Goal: Task Accomplishment & Management: Manage account settings

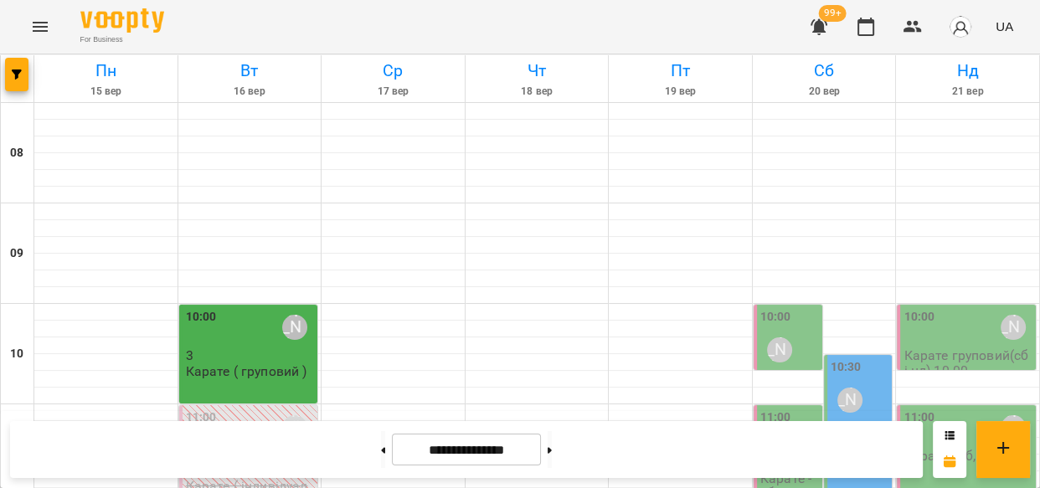
scroll to position [507, 0]
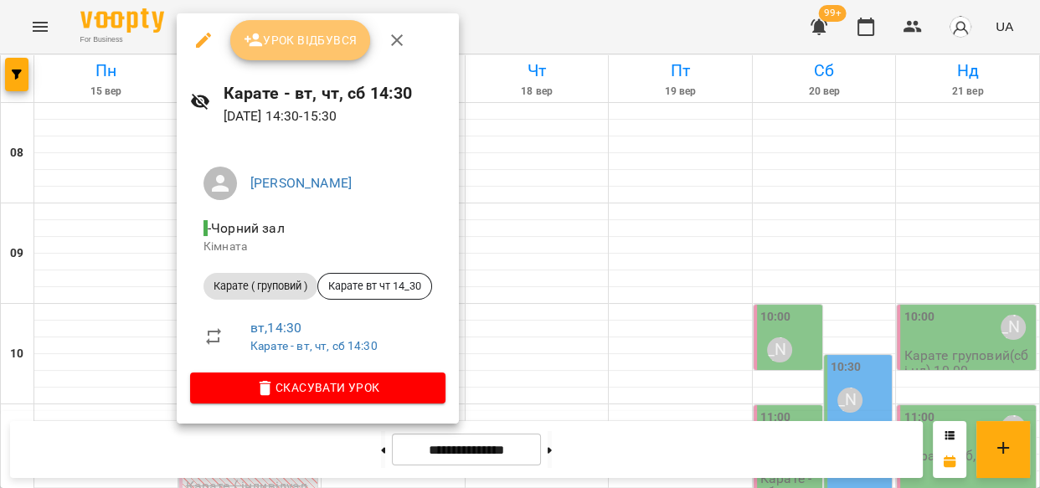
click at [281, 39] on span "Урок відбувся" at bounding box center [301, 40] width 114 height 20
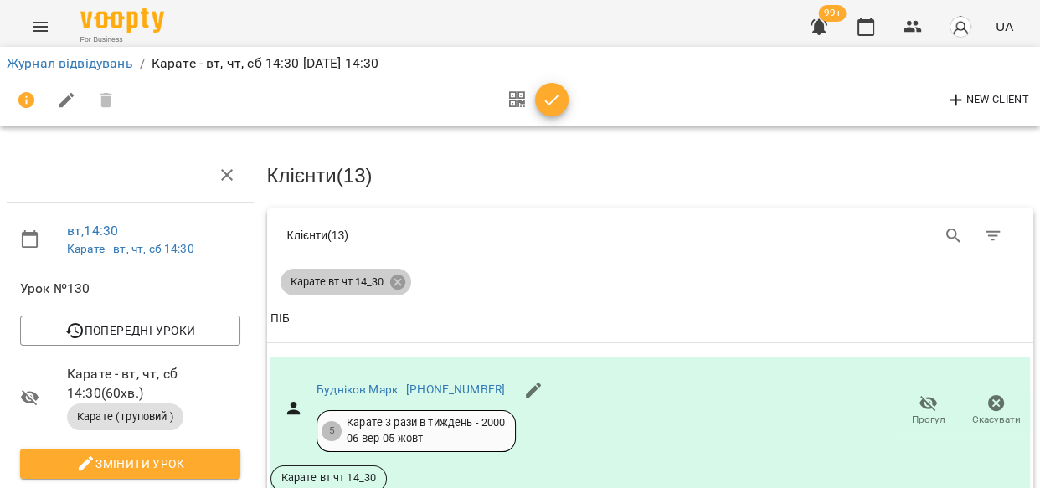
click at [393, 278] on icon at bounding box center [397, 282] width 18 height 18
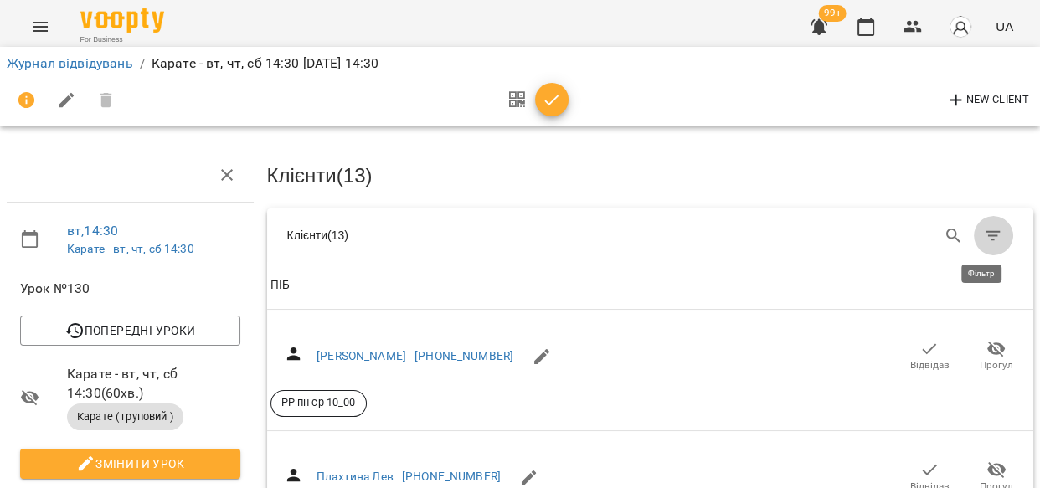
click at [983, 230] on icon "Фільтр" at bounding box center [993, 236] width 20 height 20
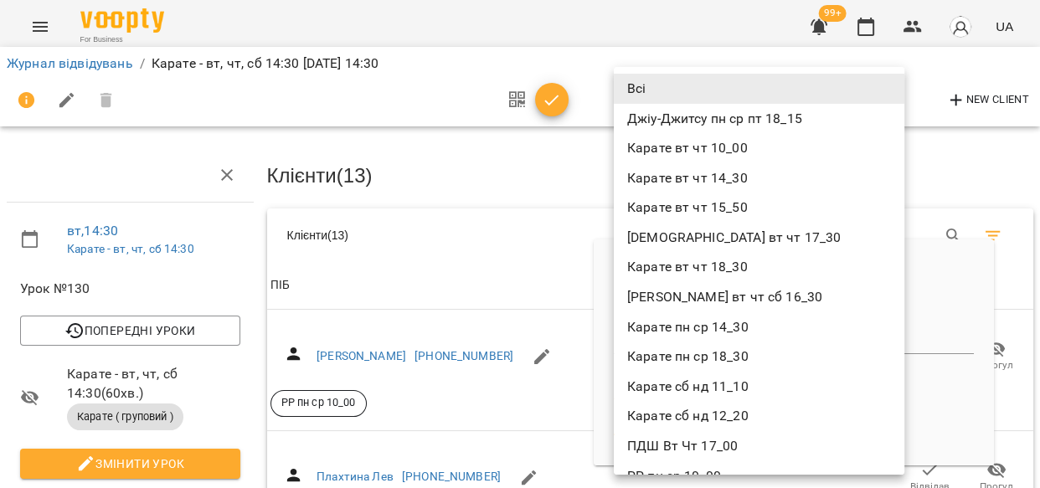
click at [339, 283] on div at bounding box center [520, 244] width 1040 height 488
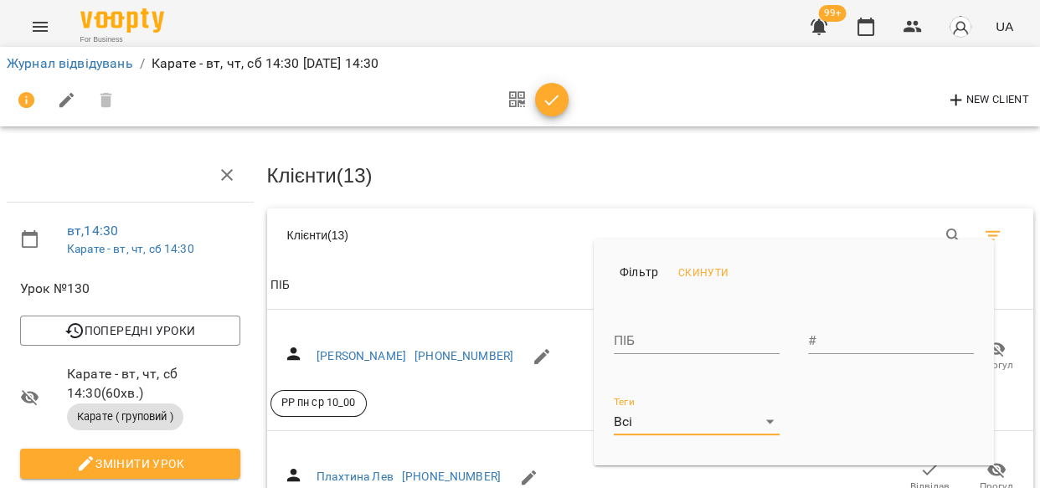
click at [942, 226] on div at bounding box center [520, 244] width 1040 height 488
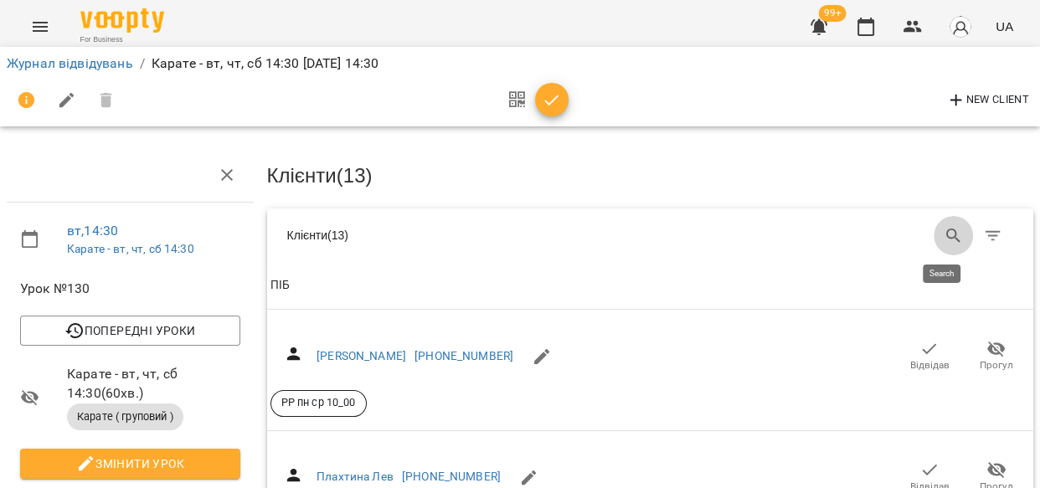
click at [943, 229] on icon "Search" at bounding box center [953, 236] width 20 height 20
click at [438, 229] on input "Search" at bounding box center [455, 229] width 285 height 27
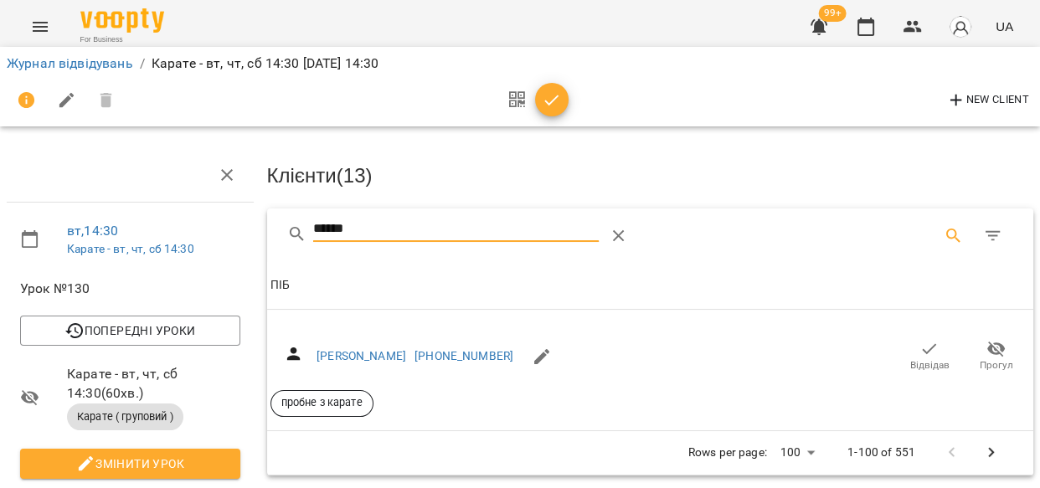
type input "******"
click at [919, 351] on icon "button" at bounding box center [929, 349] width 20 height 20
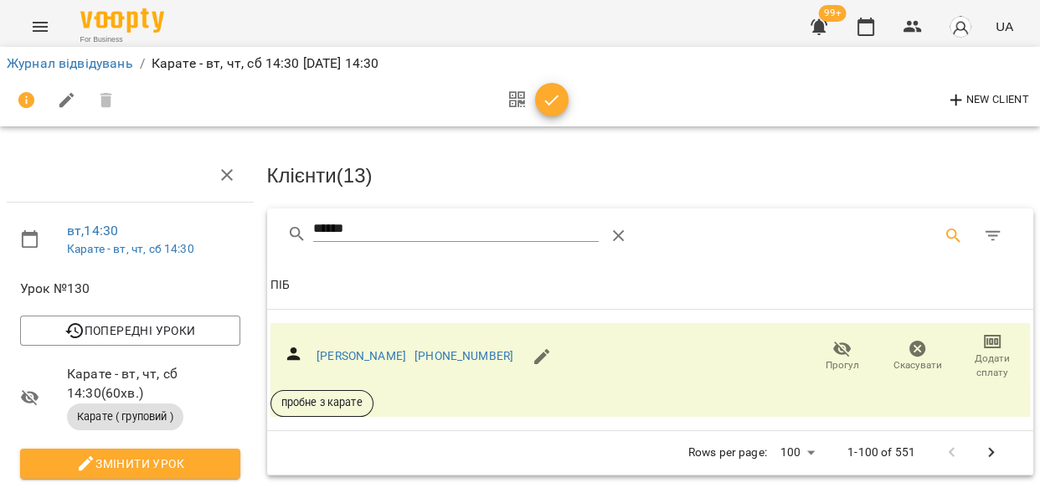
click at [984, 352] on span "Додати сплату" at bounding box center [991, 366] width 55 height 28
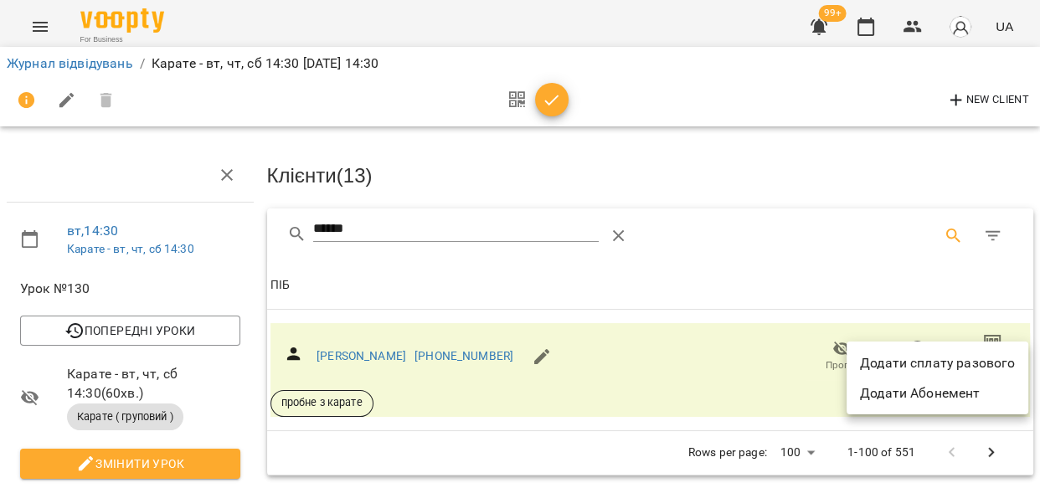
click at [67, 64] on div at bounding box center [520, 244] width 1040 height 488
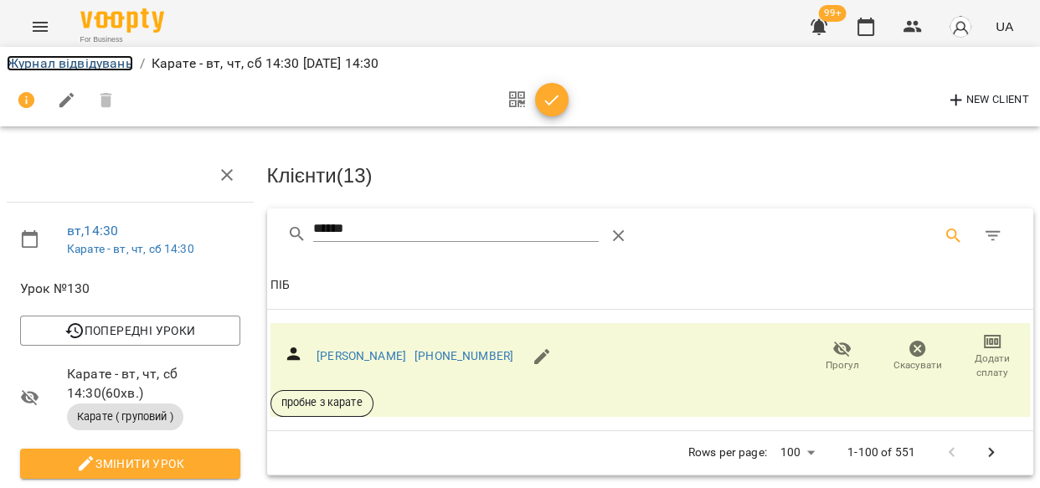
click at [100, 65] on link "Журнал відвідувань" at bounding box center [70, 63] width 126 height 16
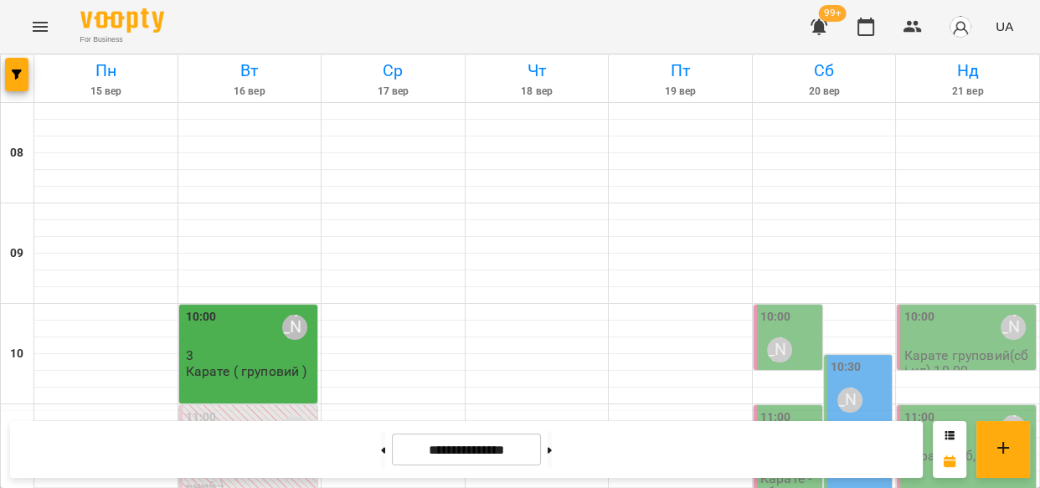
scroll to position [574, 0]
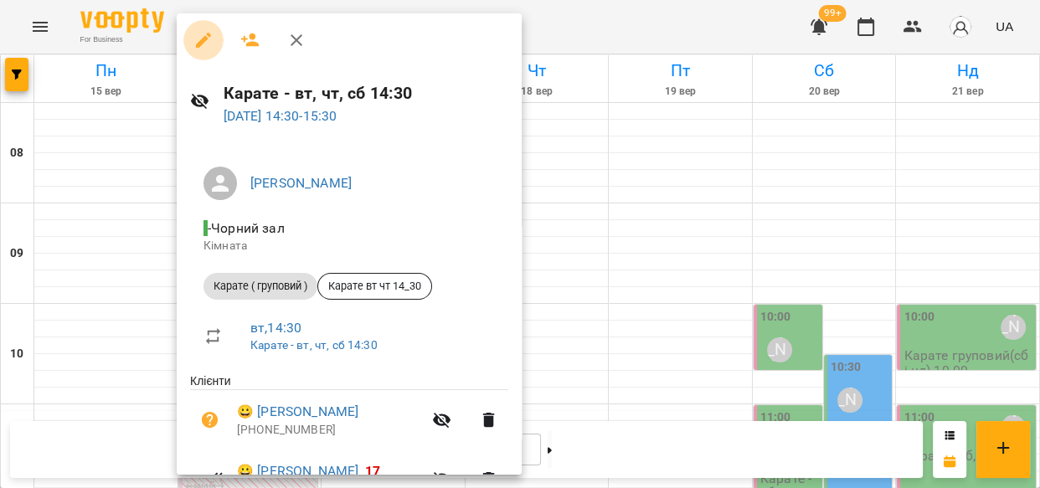
click at [206, 42] on icon "button" at bounding box center [203, 40] width 20 height 20
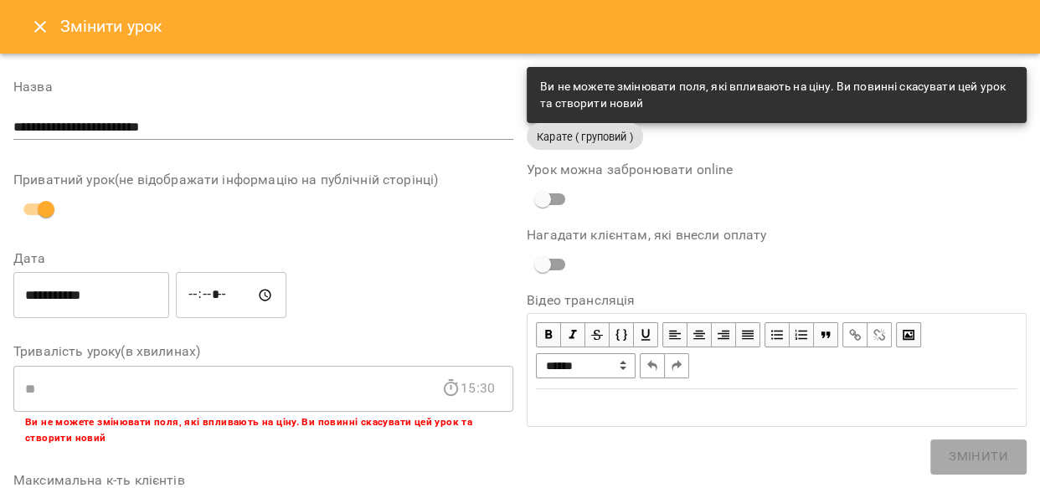
click at [31, 27] on icon "Close" at bounding box center [40, 27] width 20 height 20
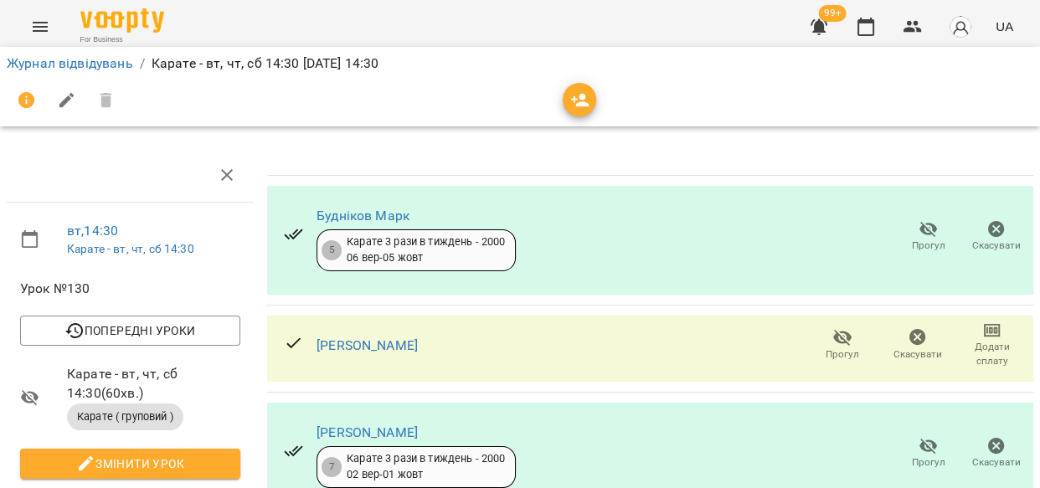
click at [36, 28] on icon "Menu" at bounding box center [40, 27] width 20 height 20
click at [42, 22] on icon "Menu" at bounding box center [40, 27] width 15 height 10
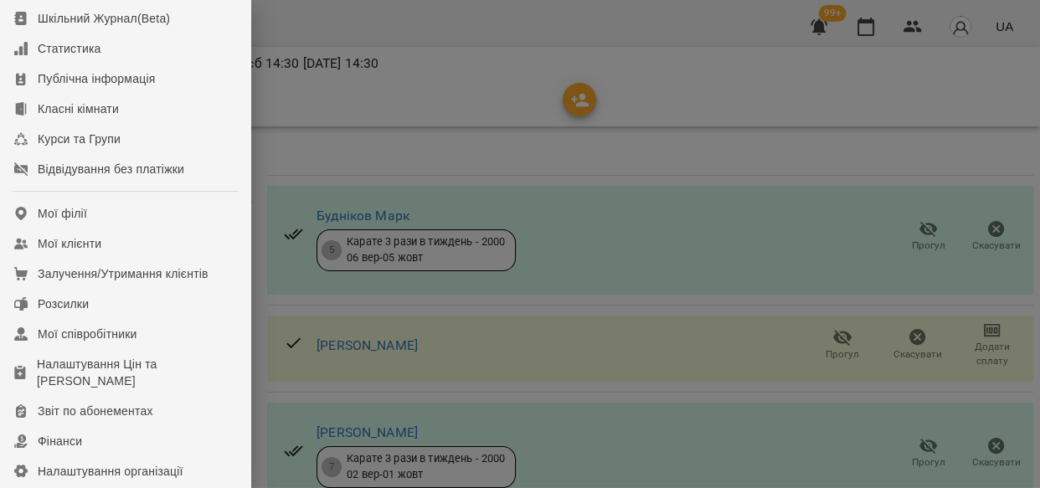
scroll to position [109, 0]
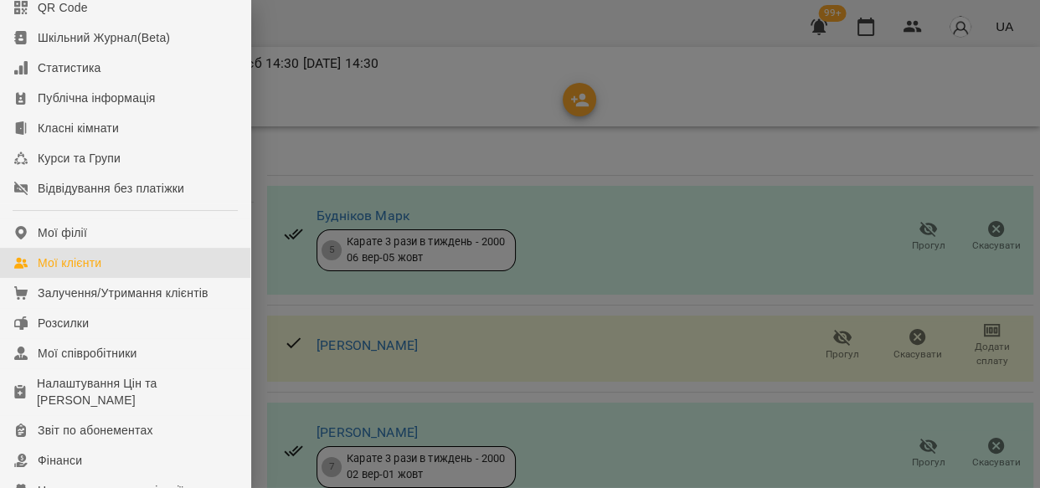
click at [77, 271] on div "Мої клієнти" at bounding box center [70, 262] width 64 height 17
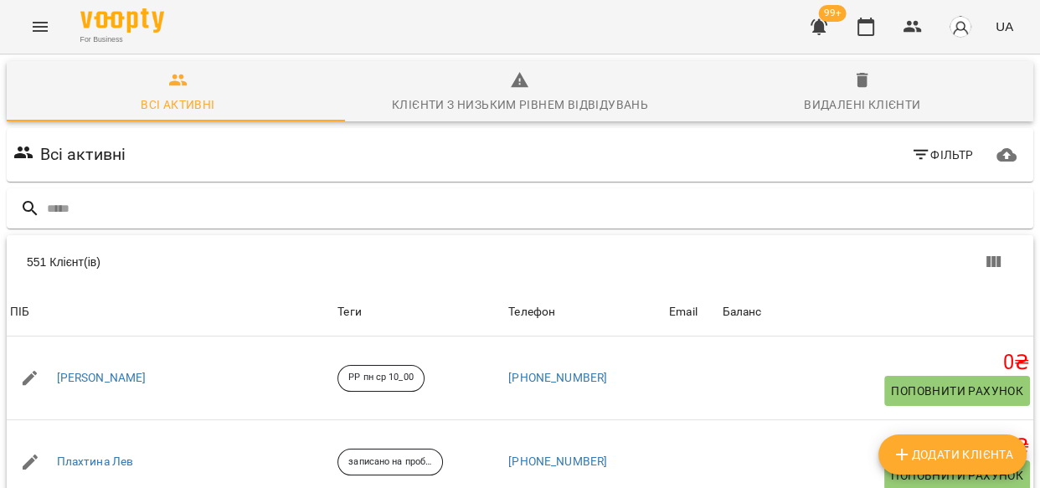
click at [237, 201] on input "text" at bounding box center [536, 209] width 979 height 28
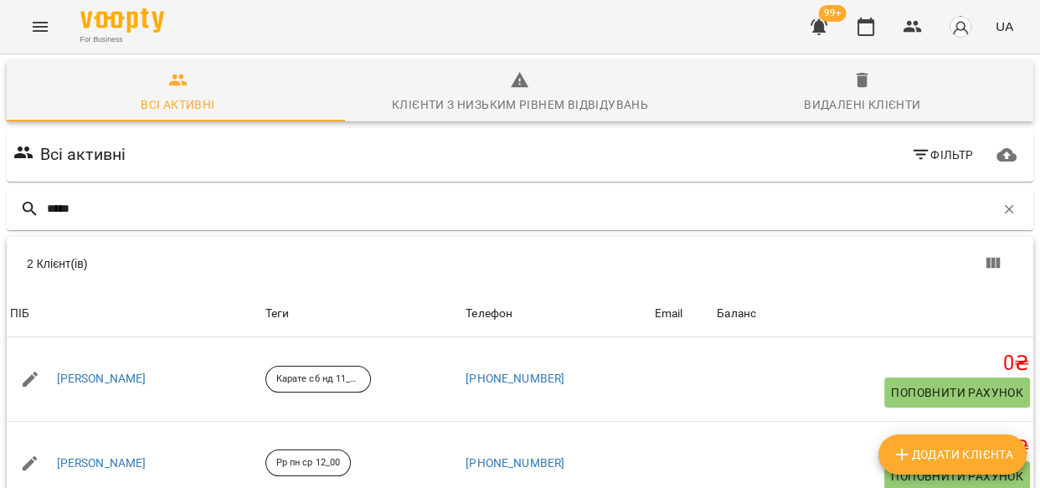
type input "*****"
click at [120, 374] on link "[PERSON_NAME]" at bounding box center [102, 379] width 90 height 17
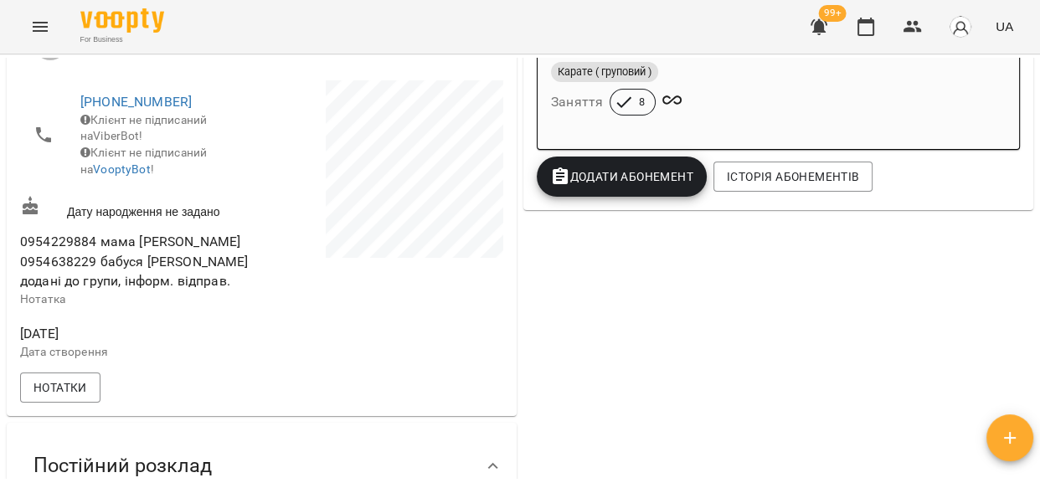
scroll to position [410, 0]
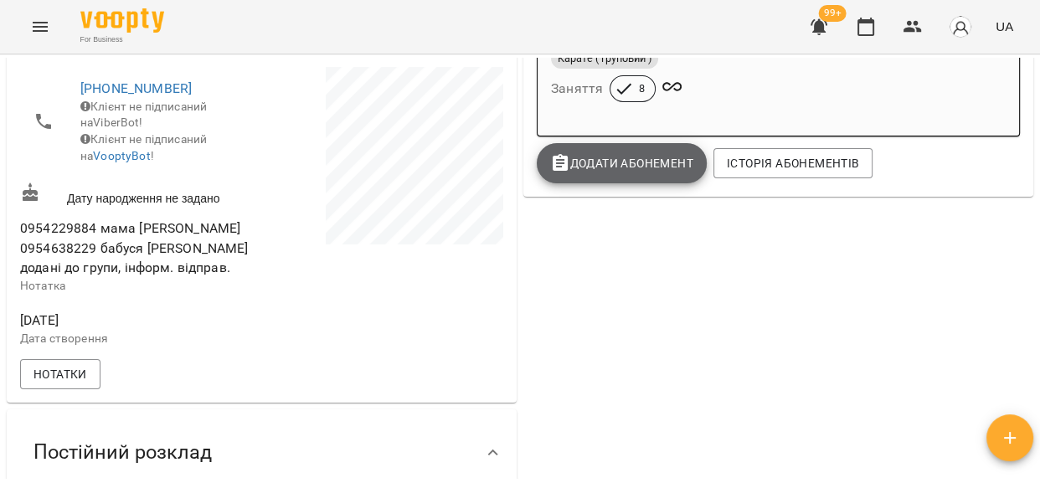
click at [633, 162] on span "Додати Абонемент" at bounding box center [621, 163] width 143 height 20
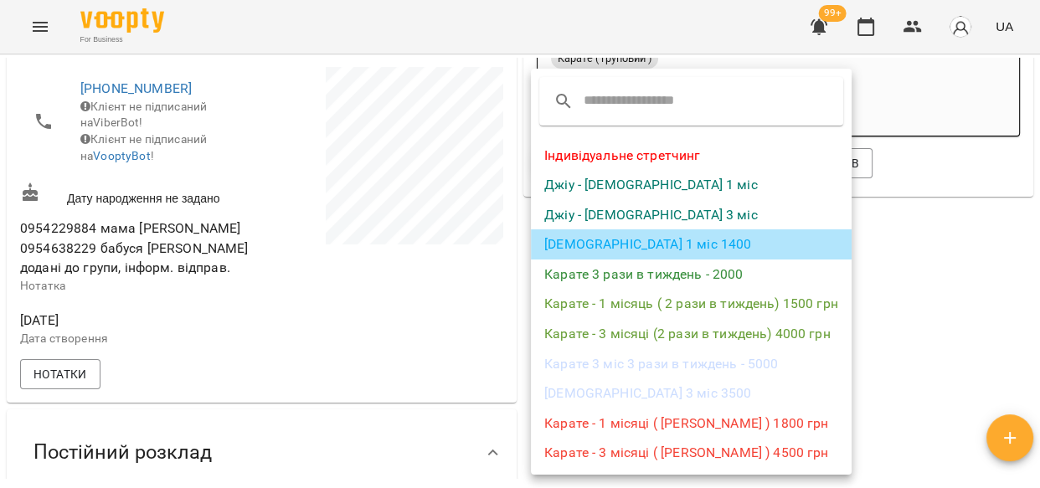
click at [604, 240] on li "[DEMOGRAPHIC_DATA] 1 міс 1400" at bounding box center [691, 244] width 321 height 30
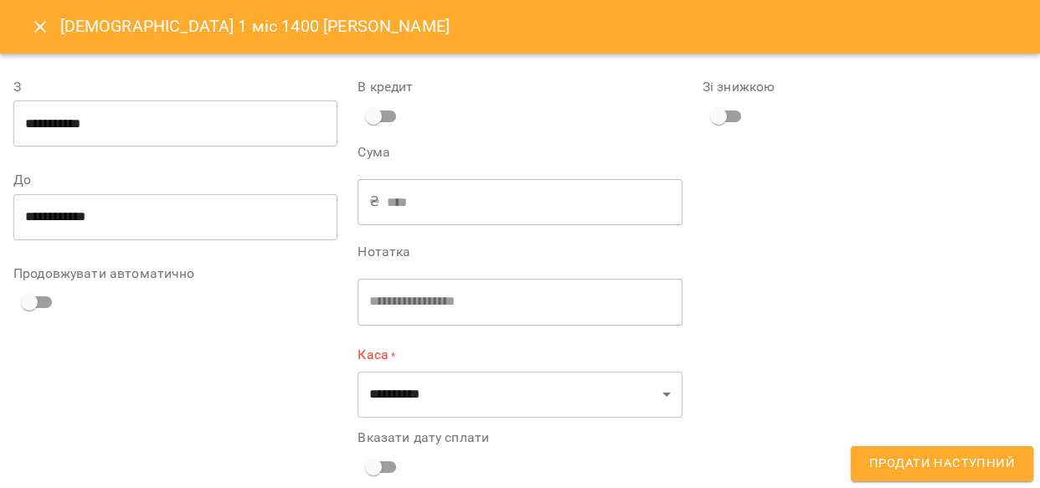
click at [123, 120] on input "**********" at bounding box center [175, 123] width 324 height 47
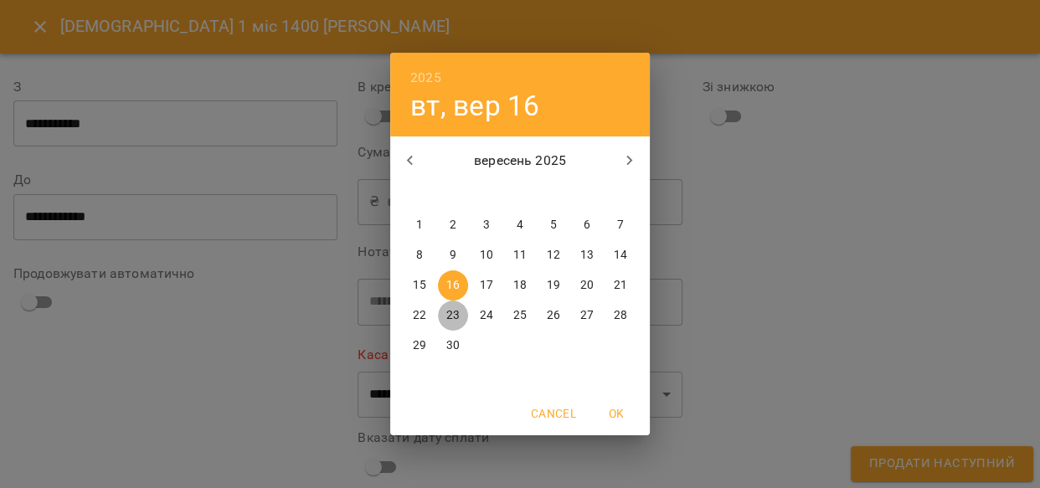
click at [453, 311] on p "23" at bounding box center [452, 315] width 13 height 17
type input "**********"
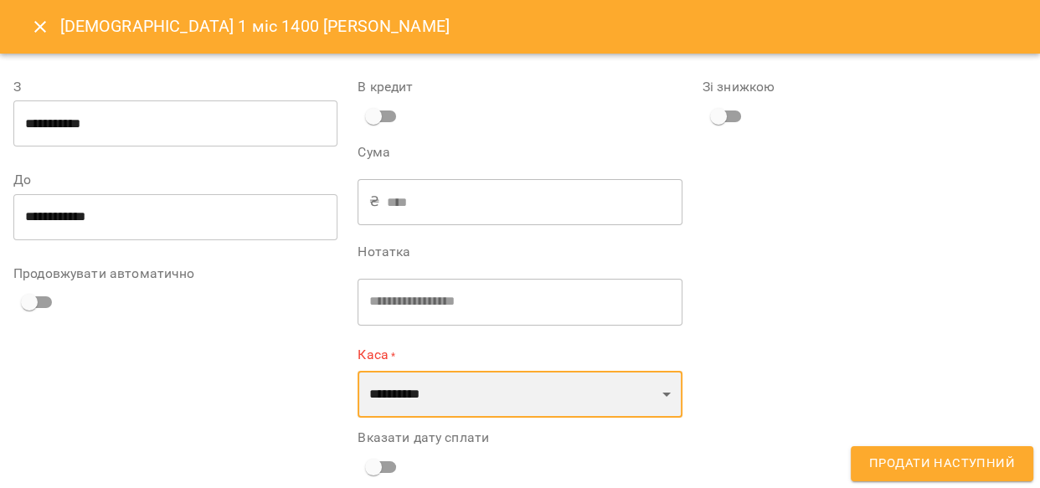
click at [665, 393] on select "**********" at bounding box center [519, 394] width 324 height 47
select select "****"
click at [357, 371] on select "**********" at bounding box center [519, 394] width 324 height 47
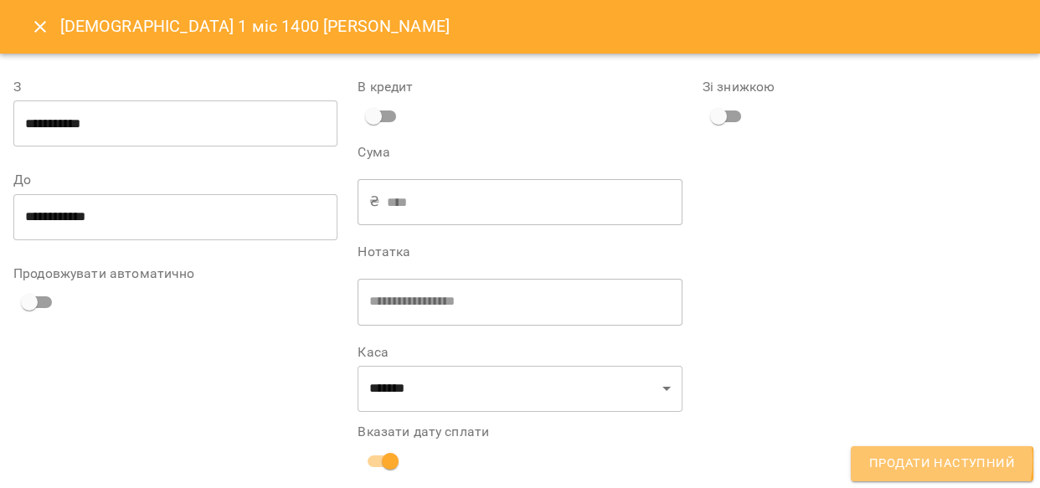
click at [930, 460] on span "Продати наступний" at bounding box center [942, 464] width 146 height 22
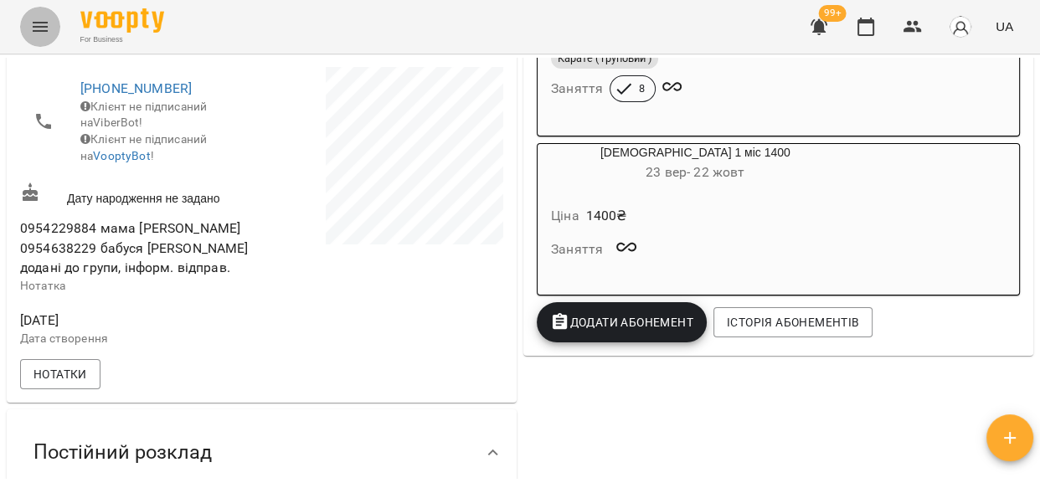
click at [42, 28] on icon "Menu" at bounding box center [40, 27] width 20 height 20
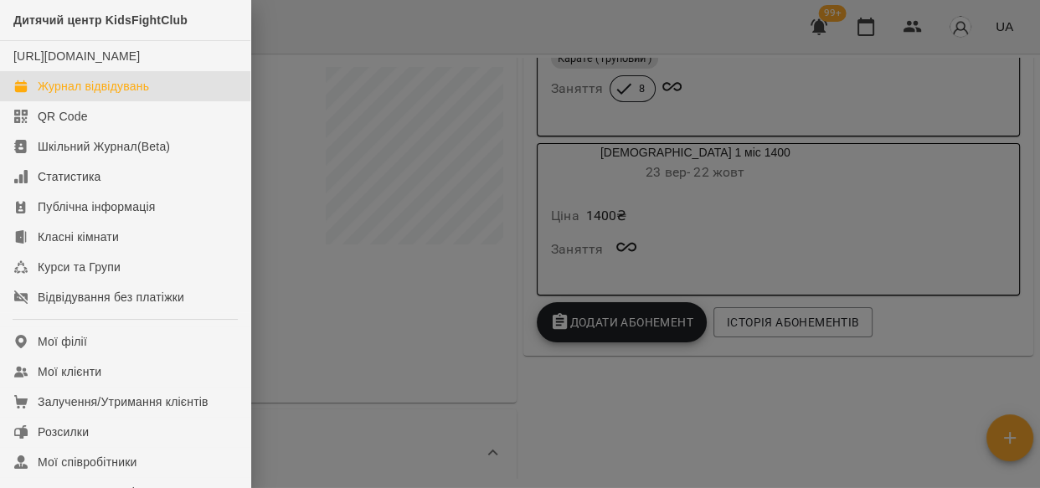
click at [85, 95] on div "Журнал відвідувань" at bounding box center [93, 86] width 111 height 17
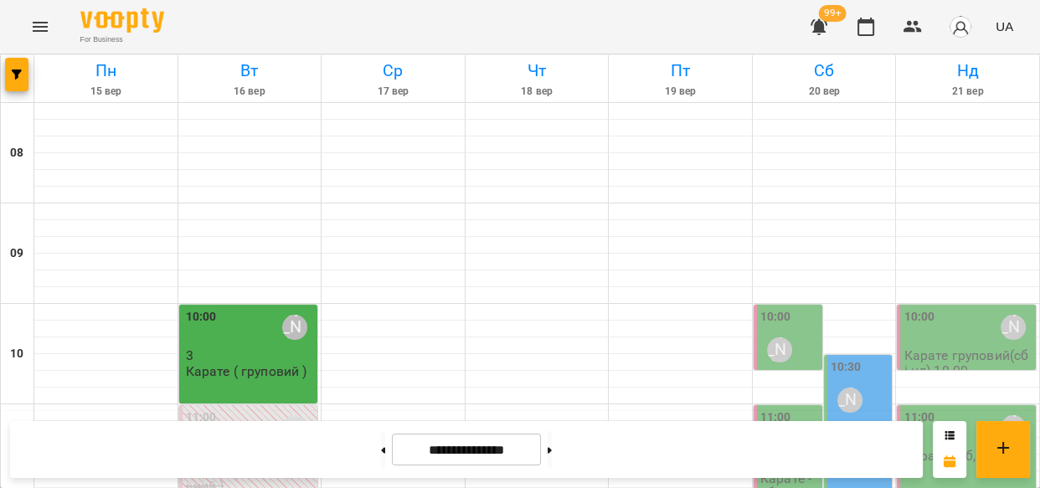
scroll to position [550, 0]
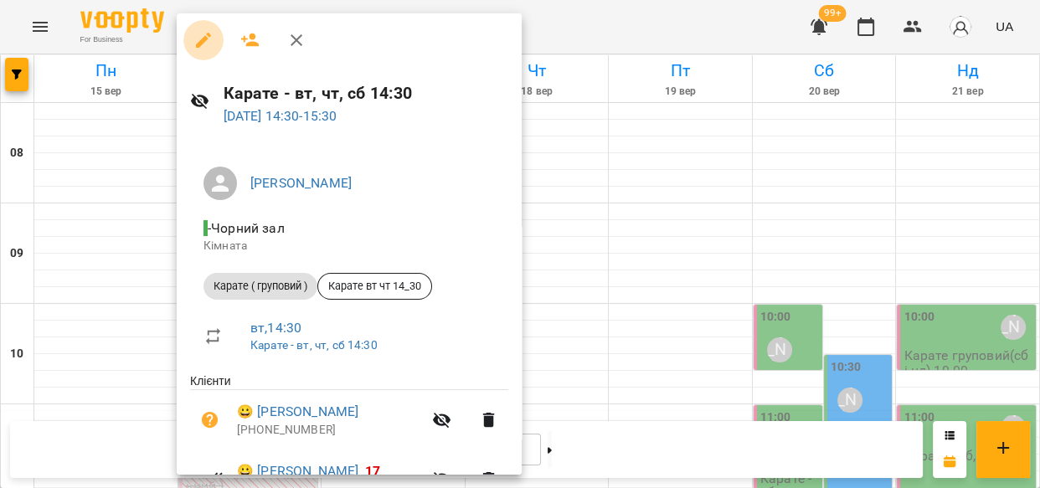
click at [197, 38] on icon "button" at bounding box center [203, 40] width 20 height 20
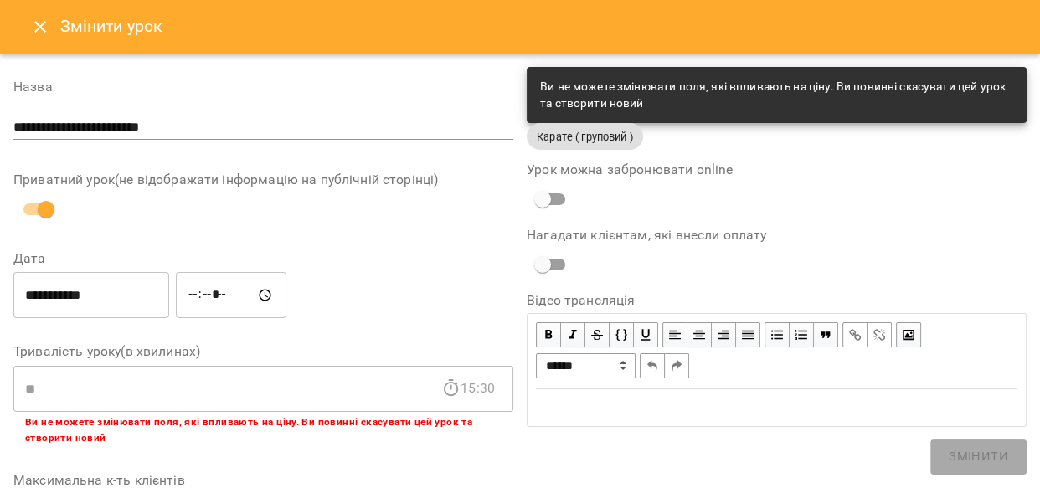
click at [39, 28] on icon "Close" at bounding box center [40, 27] width 12 height 12
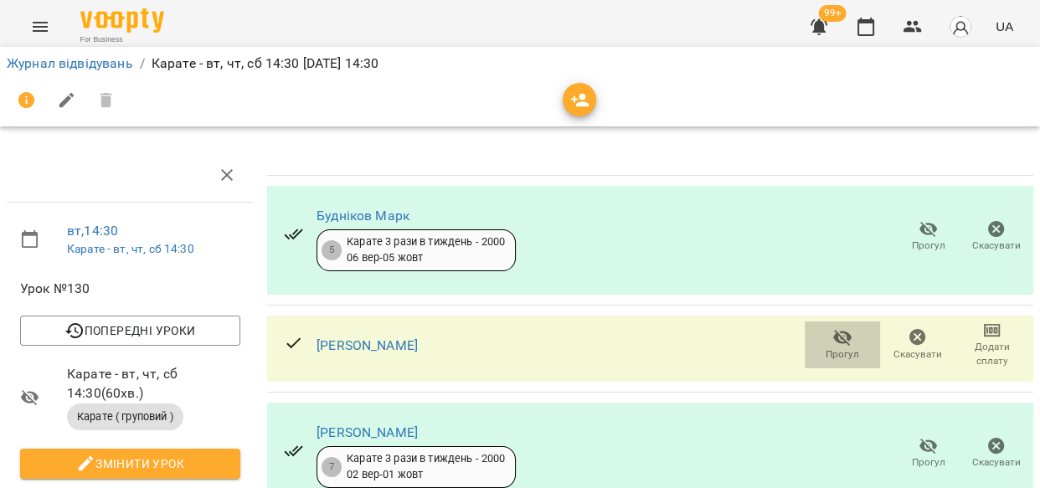
click at [832, 340] on icon "button" at bounding box center [842, 337] width 20 height 20
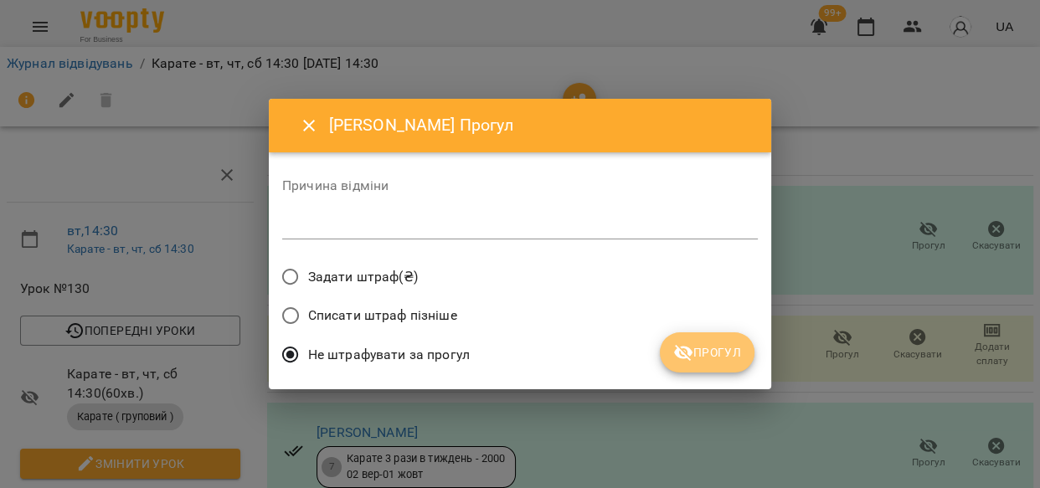
click at [702, 347] on span "Прогул" at bounding box center [707, 352] width 68 height 20
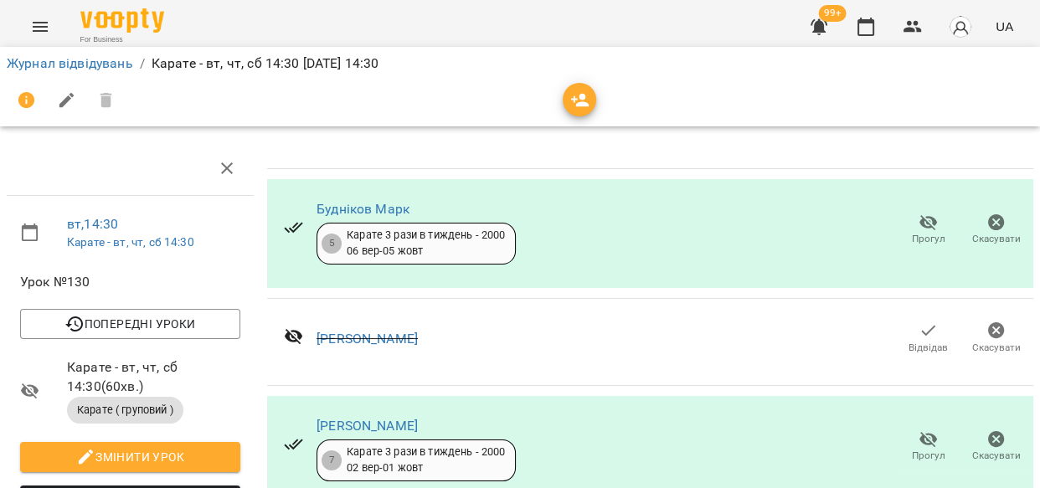
scroll to position [183, 0]
click at [920, 429] on icon "button" at bounding box center [928, 439] width 20 height 20
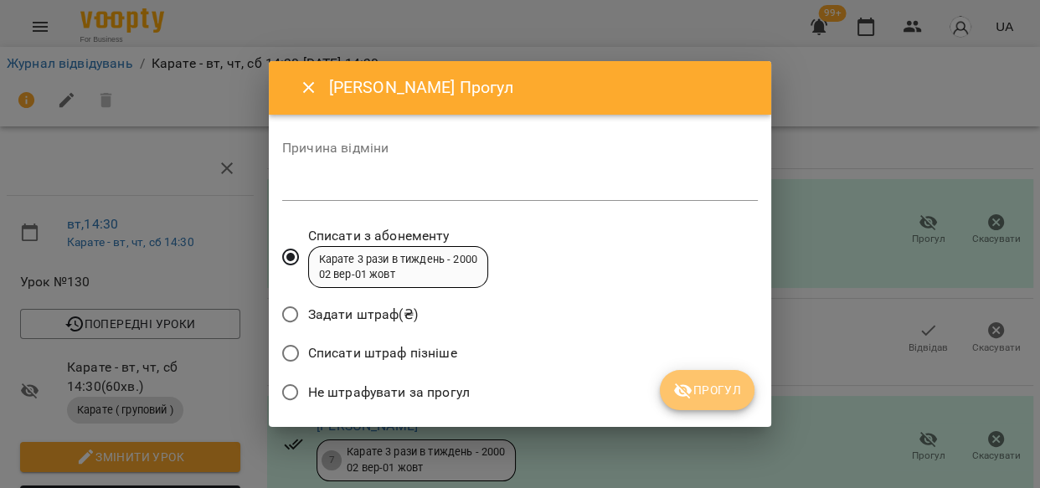
click at [707, 388] on span "Прогул" at bounding box center [707, 390] width 68 height 20
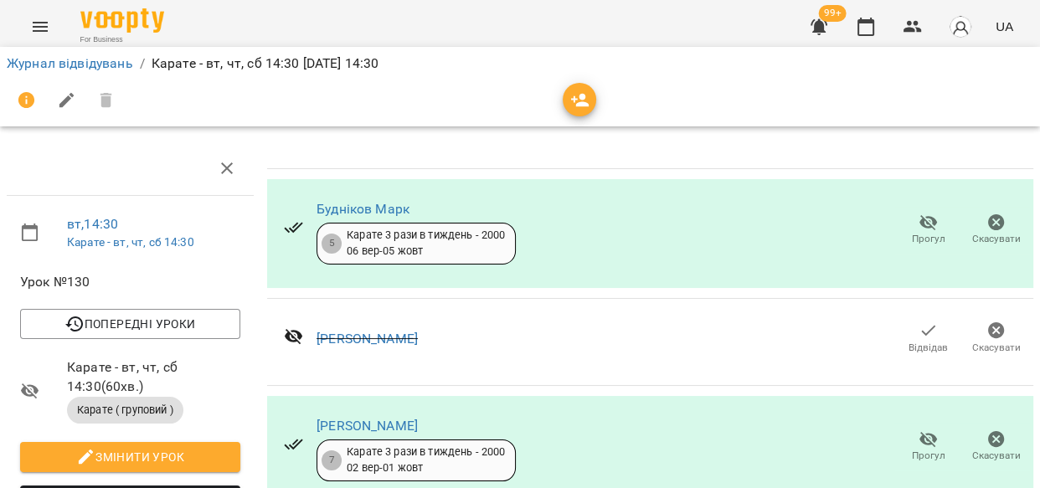
click at [918, 429] on icon "button" at bounding box center [928, 439] width 20 height 20
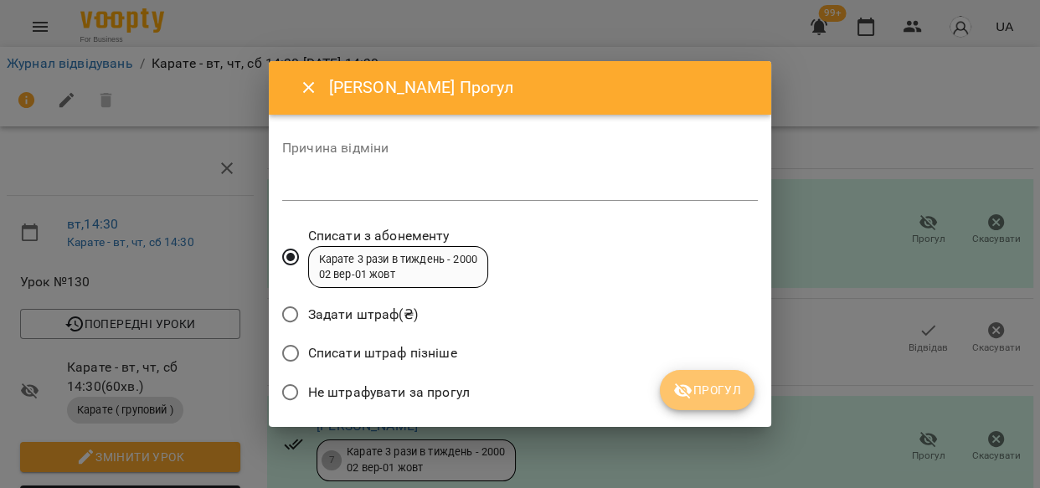
click at [703, 386] on span "Прогул" at bounding box center [707, 390] width 68 height 20
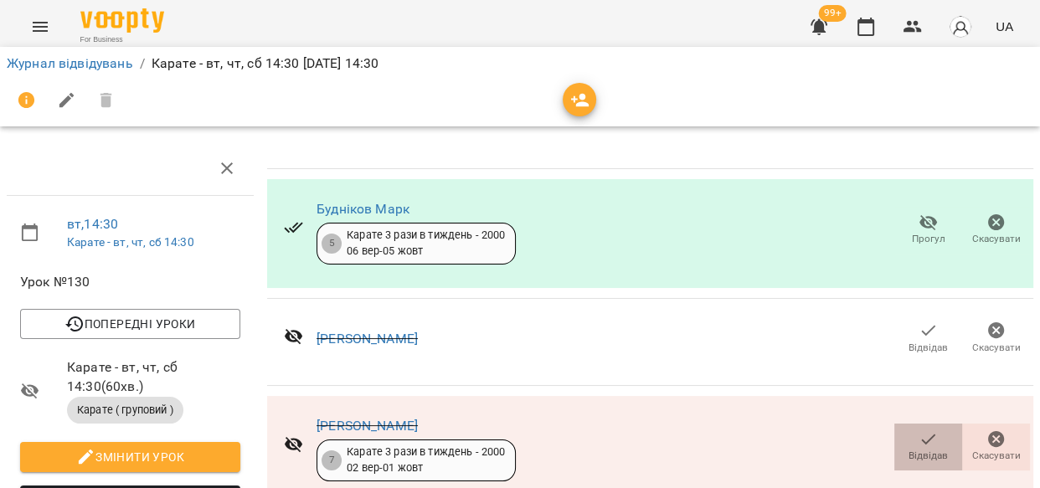
click at [913, 449] on span "Відвідав" at bounding box center [927, 456] width 39 height 14
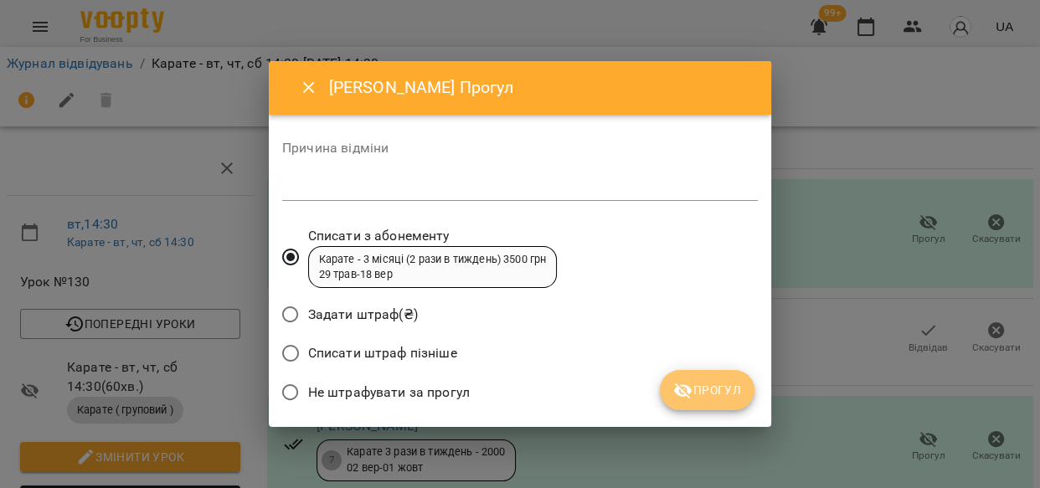
click at [705, 394] on span "Прогул" at bounding box center [707, 390] width 68 height 20
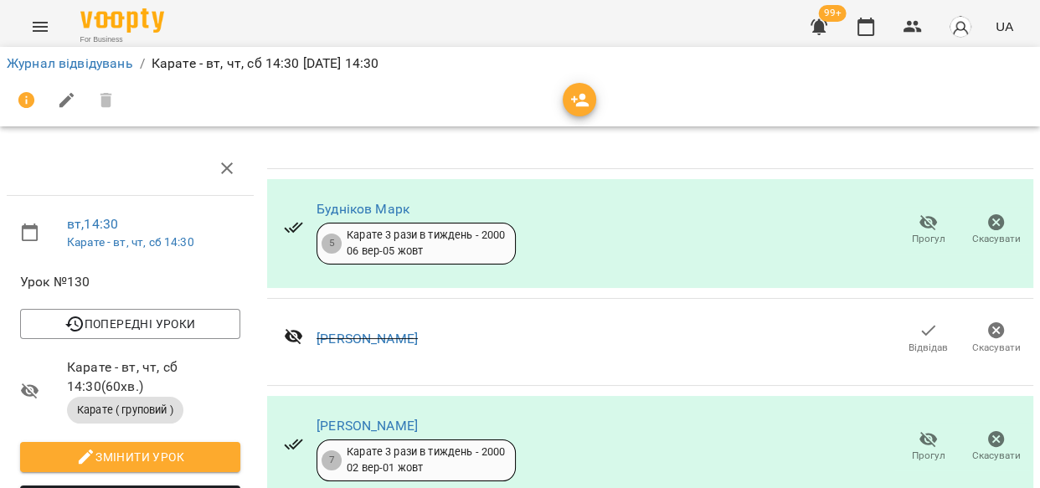
scroll to position [419, 0]
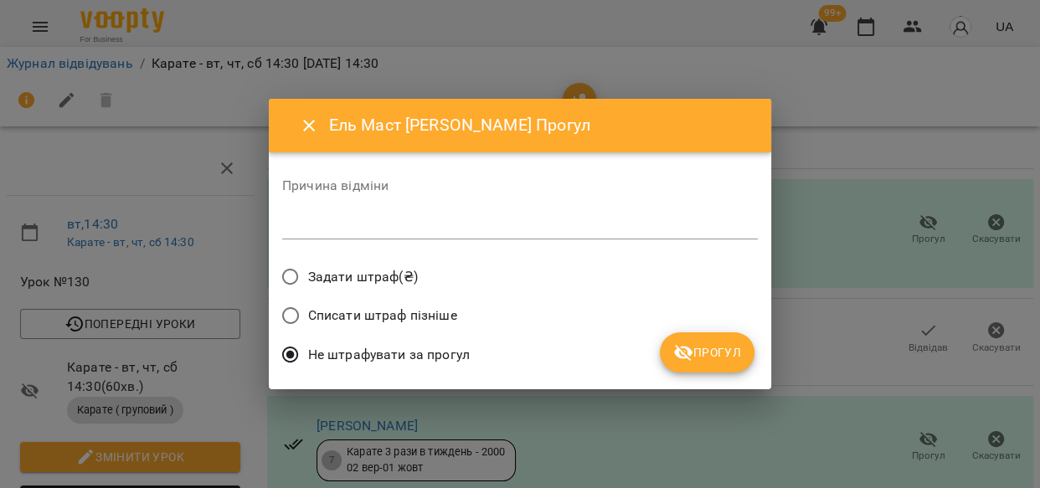
click at [722, 351] on span "Прогул" at bounding box center [707, 352] width 68 height 20
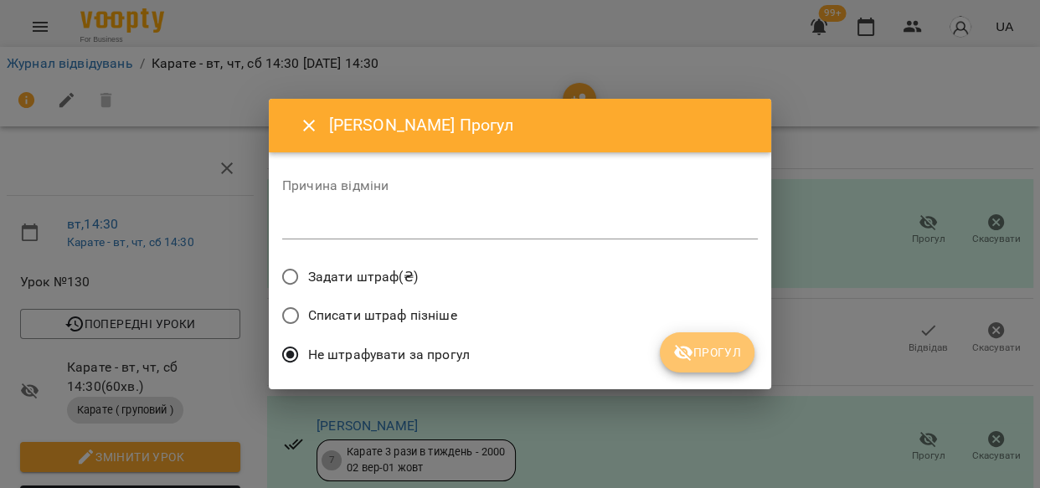
click at [683, 349] on icon "submit" at bounding box center [683, 352] width 20 height 20
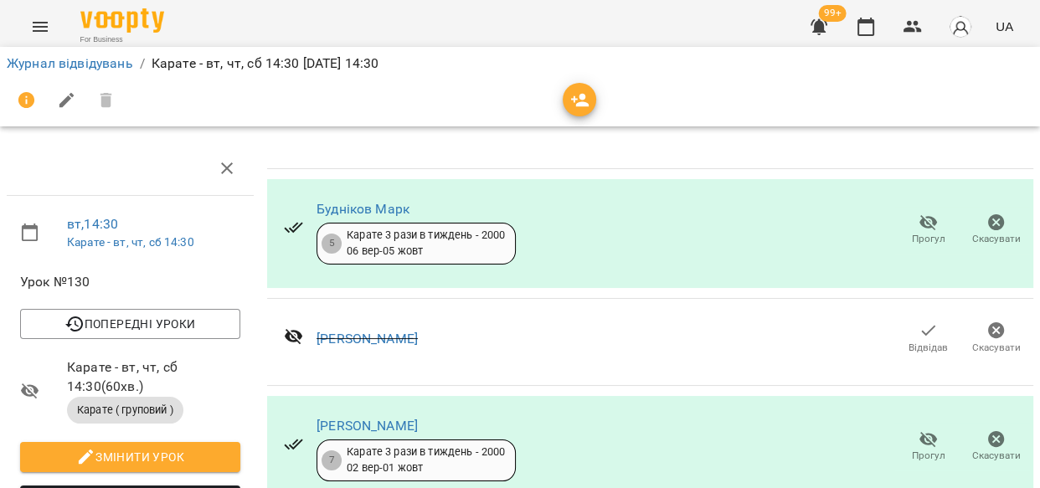
scroll to position [842, 0]
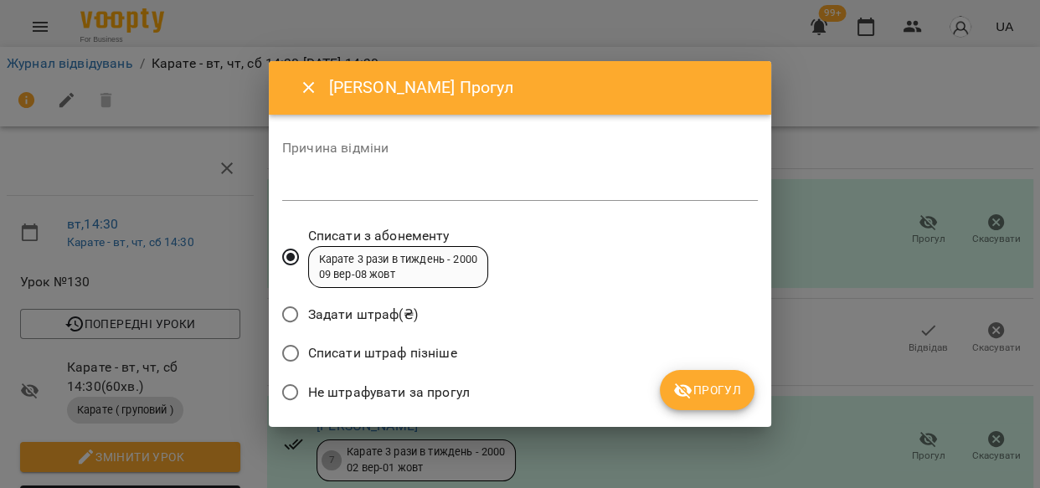
click at [719, 389] on span "Прогул" at bounding box center [707, 390] width 68 height 20
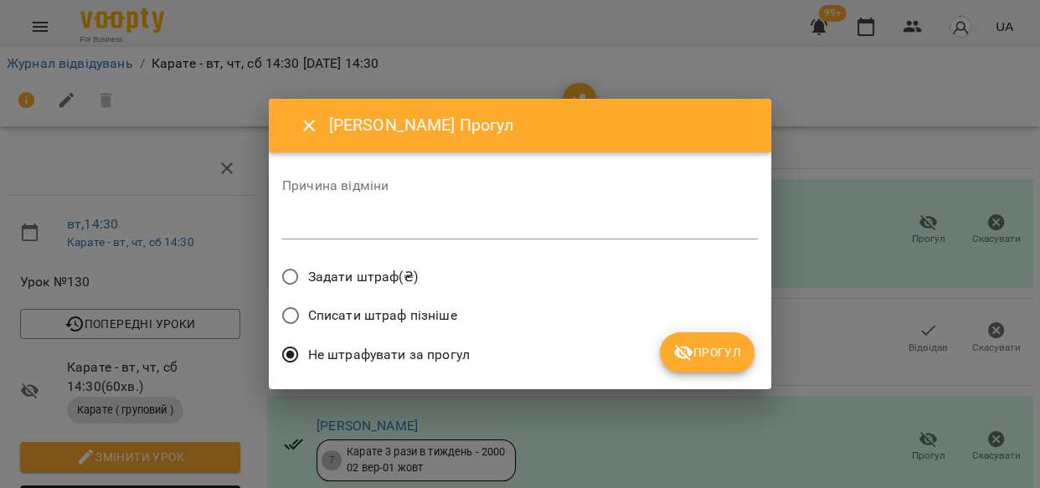
drag, startPoint x: 709, startPoint y: 360, endPoint x: 738, endPoint y: 378, distance: 33.5
click at [709, 359] on span "Прогул" at bounding box center [707, 352] width 68 height 20
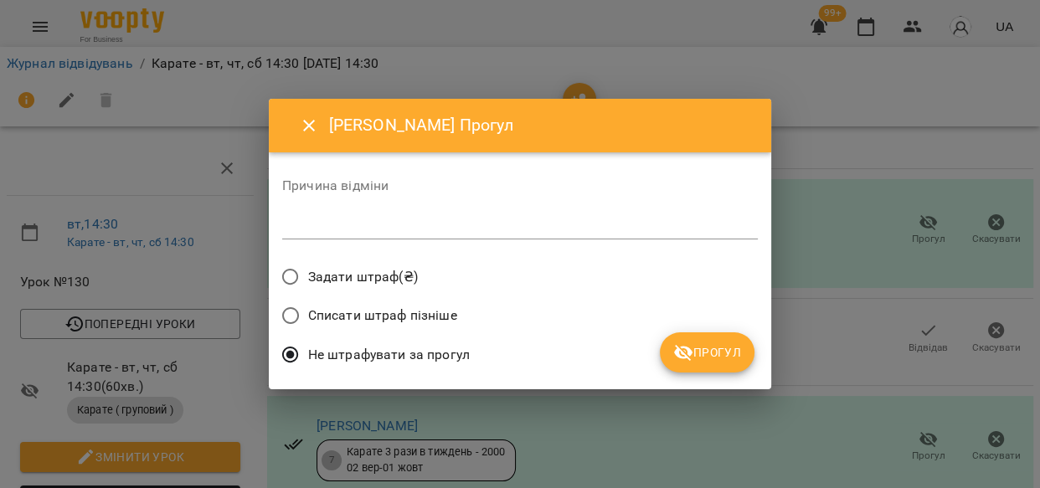
drag, startPoint x: 702, startPoint y: 352, endPoint x: 735, endPoint y: 358, distance: 33.3
click at [704, 352] on span "Прогул" at bounding box center [707, 352] width 68 height 20
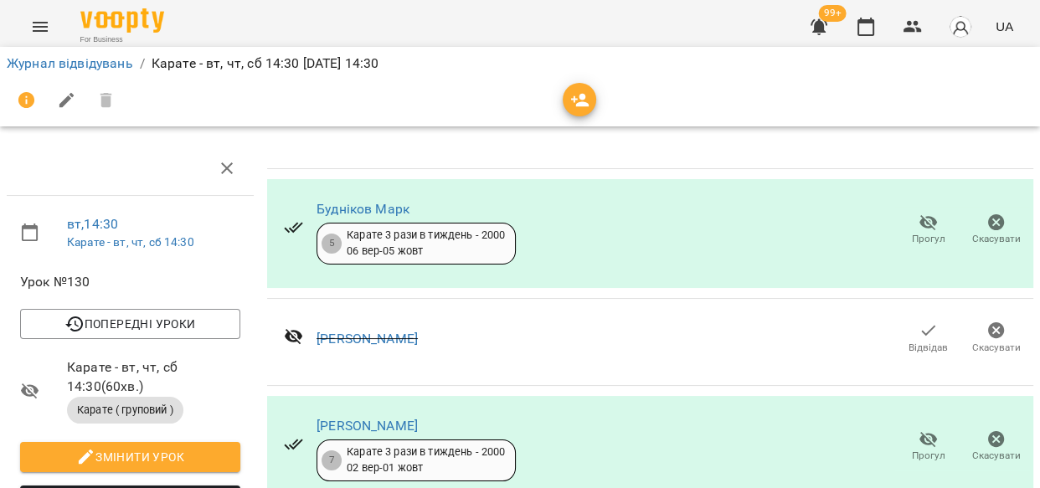
scroll to position [1101, 0]
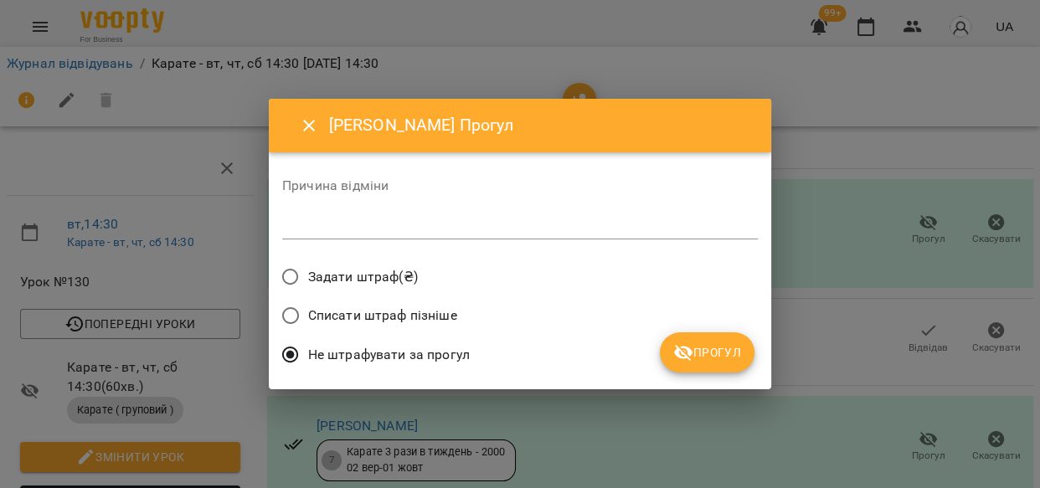
click at [712, 350] on span "Прогул" at bounding box center [707, 352] width 68 height 20
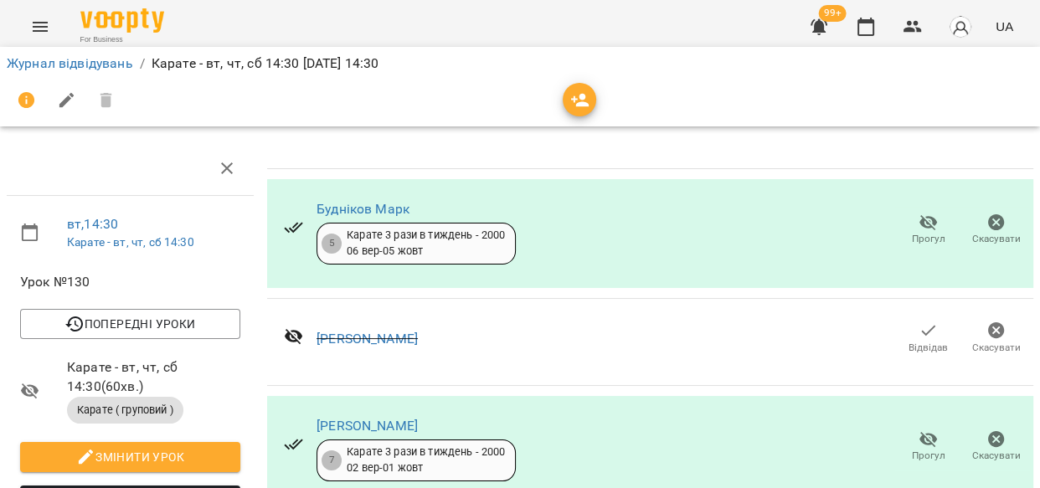
scroll to position [68, 0]
click at [59, 59] on link "Журнал відвідувань" at bounding box center [70, 63] width 126 height 16
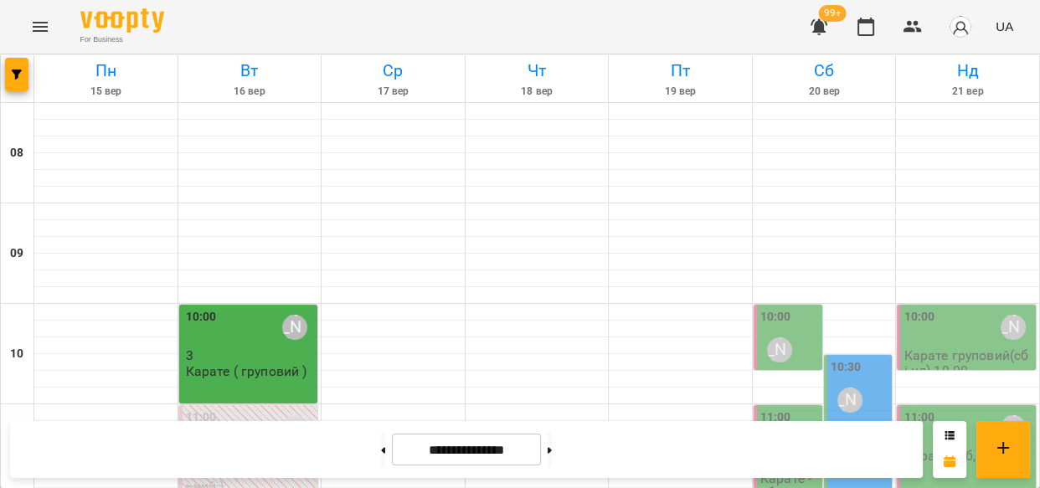
scroll to position [515, 0]
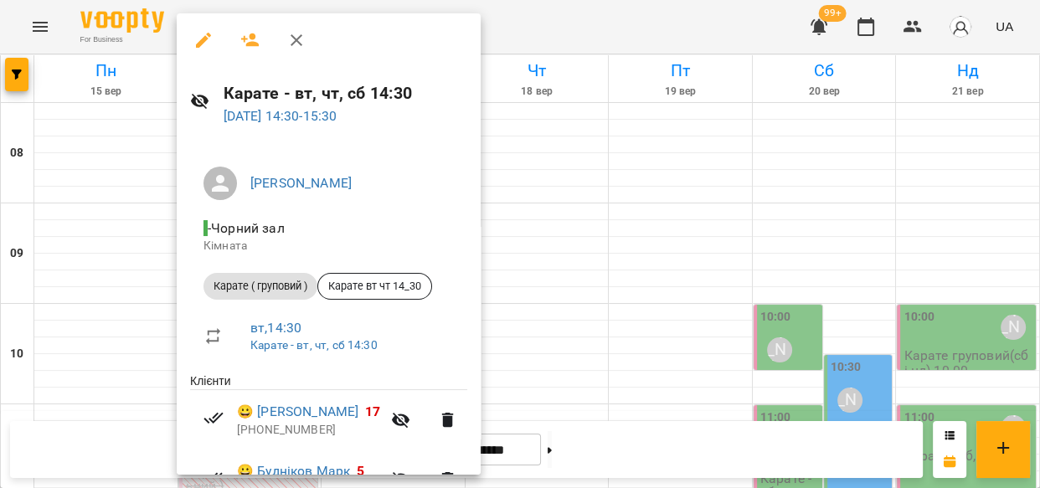
click at [199, 37] on icon "button" at bounding box center [203, 40] width 20 height 20
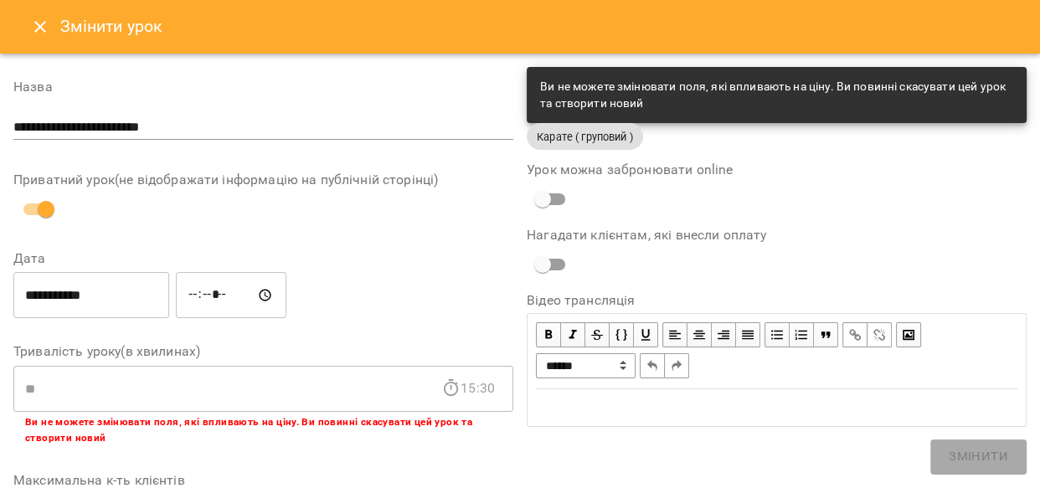
click at [41, 21] on icon "Close" at bounding box center [40, 27] width 20 height 20
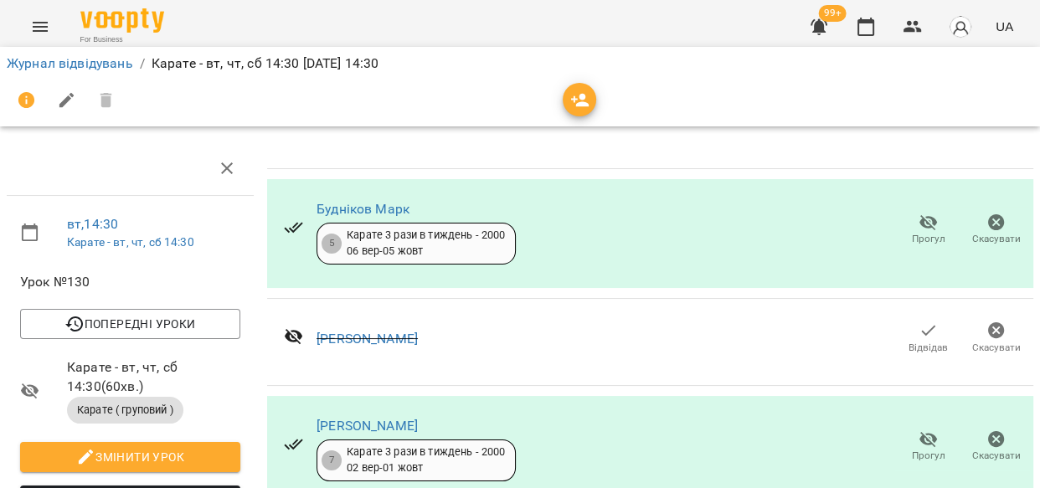
scroll to position [75, 0]
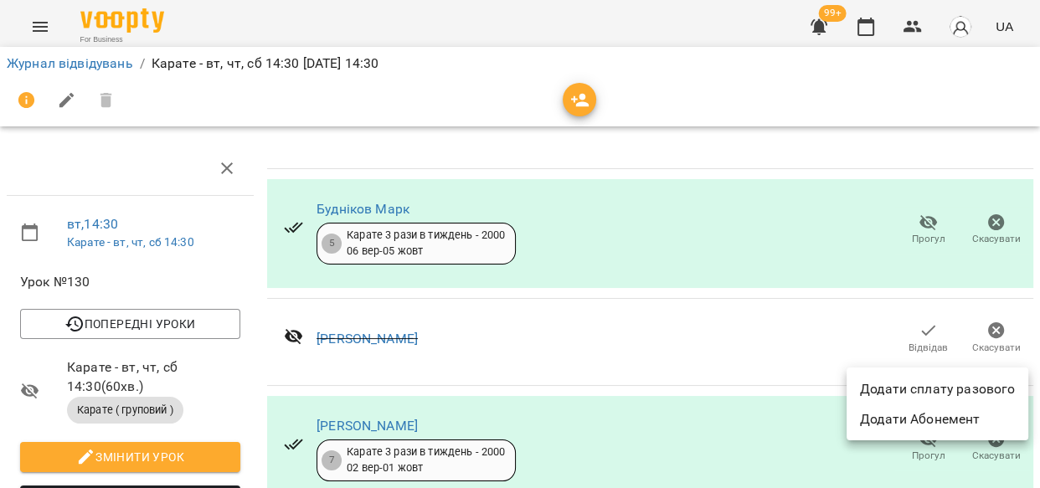
click at [979, 385] on li "Додати сплату разового" at bounding box center [937, 389] width 182 height 30
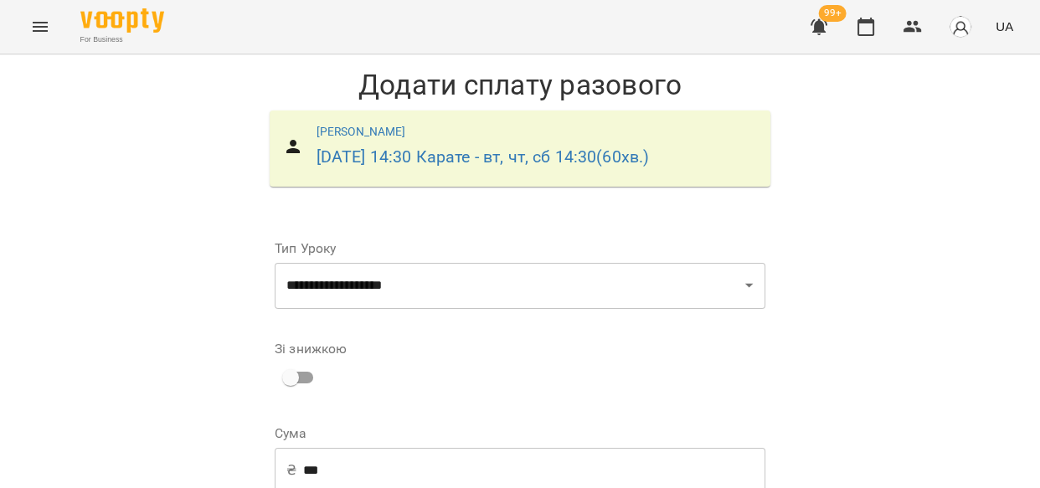
scroll to position [275, 0]
select select "****"
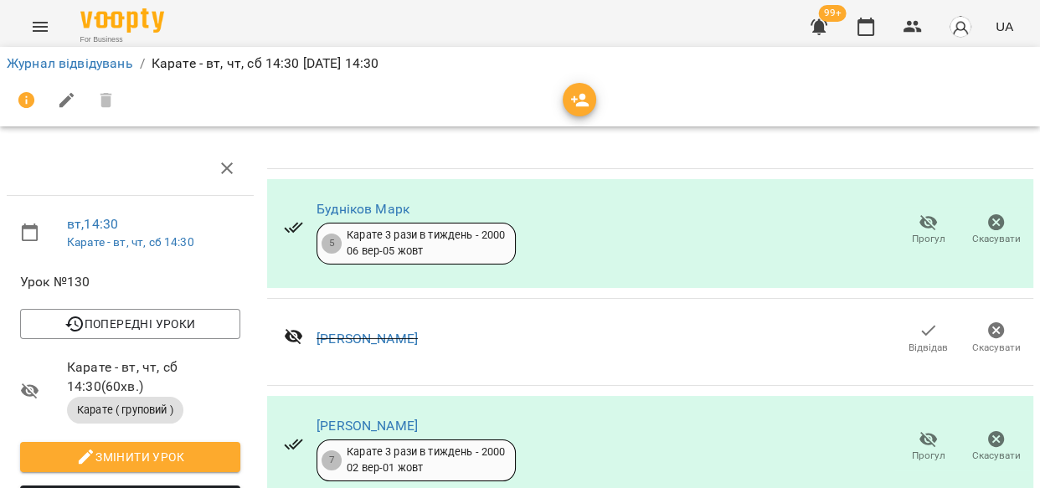
scroll to position [1141, 0]
click at [81, 59] on link "Журнал відвідувань" at bounding box center [70, 63] width 126 height 16
